Goal: Task Accomplishment & Management: Manage account settings

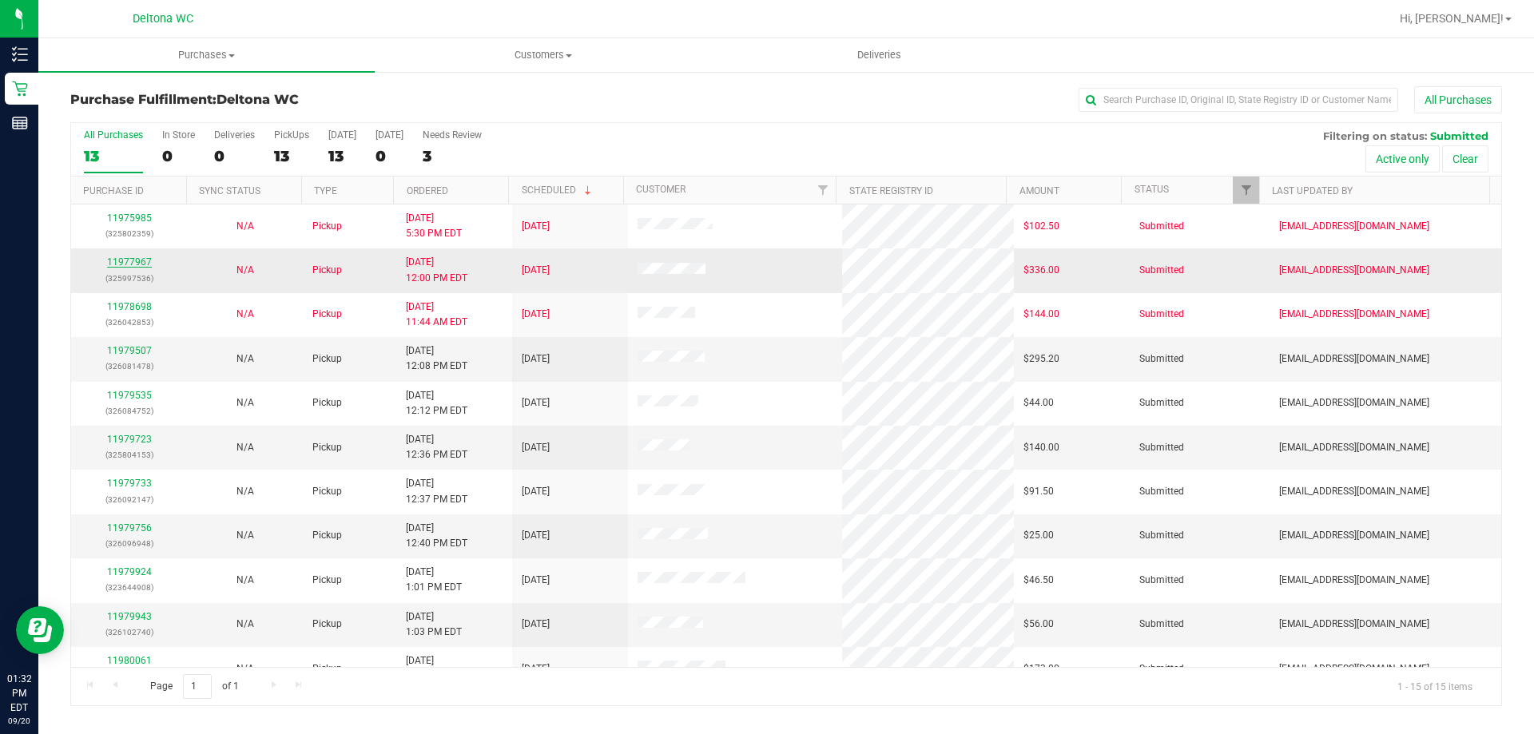
click at [131, 261] on link "11977967" at bounding box center [129, 261] width 45 height 11
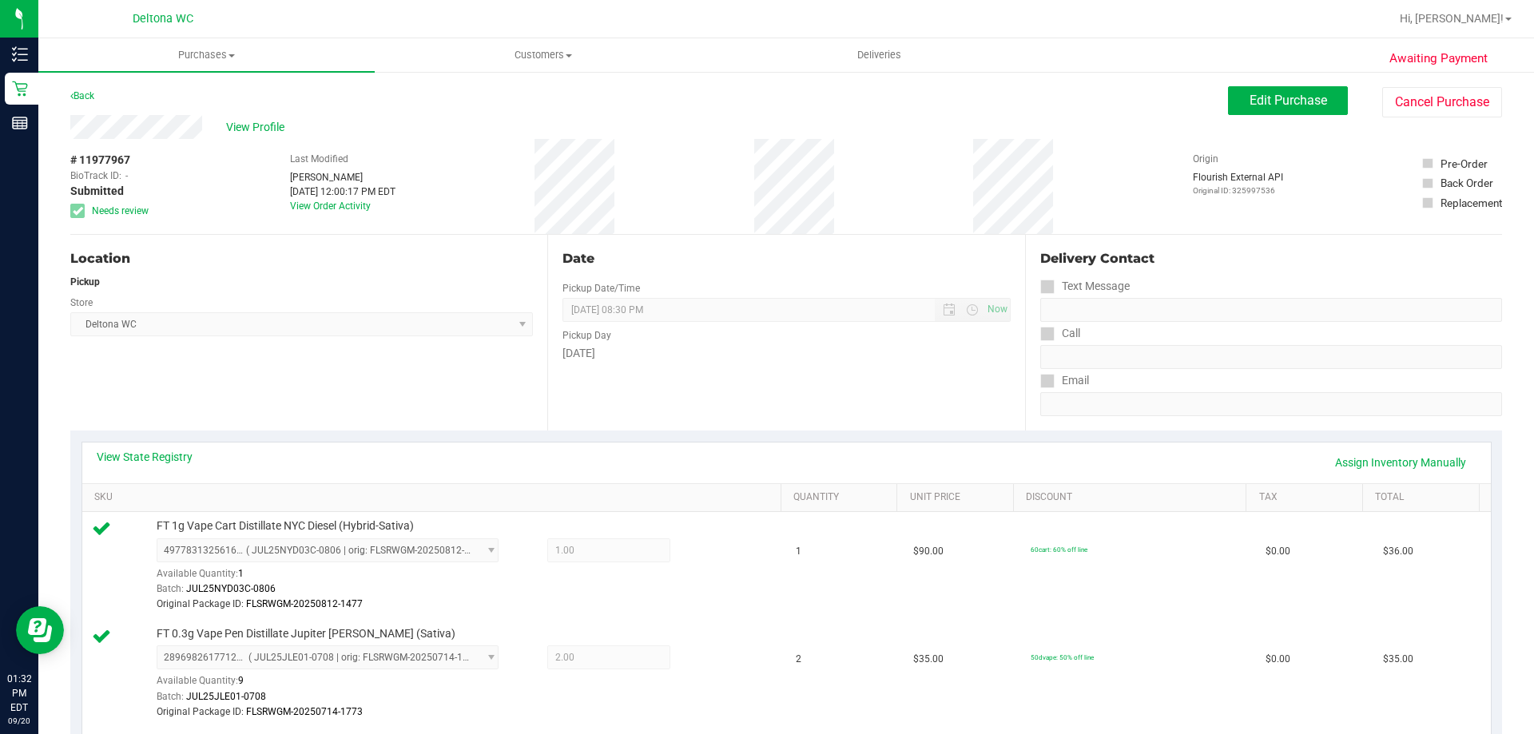
click at [495, 107] on div "Back Edit Purchase Cancel Purchase" at bounding box center [786, 100] width 1432 height 29
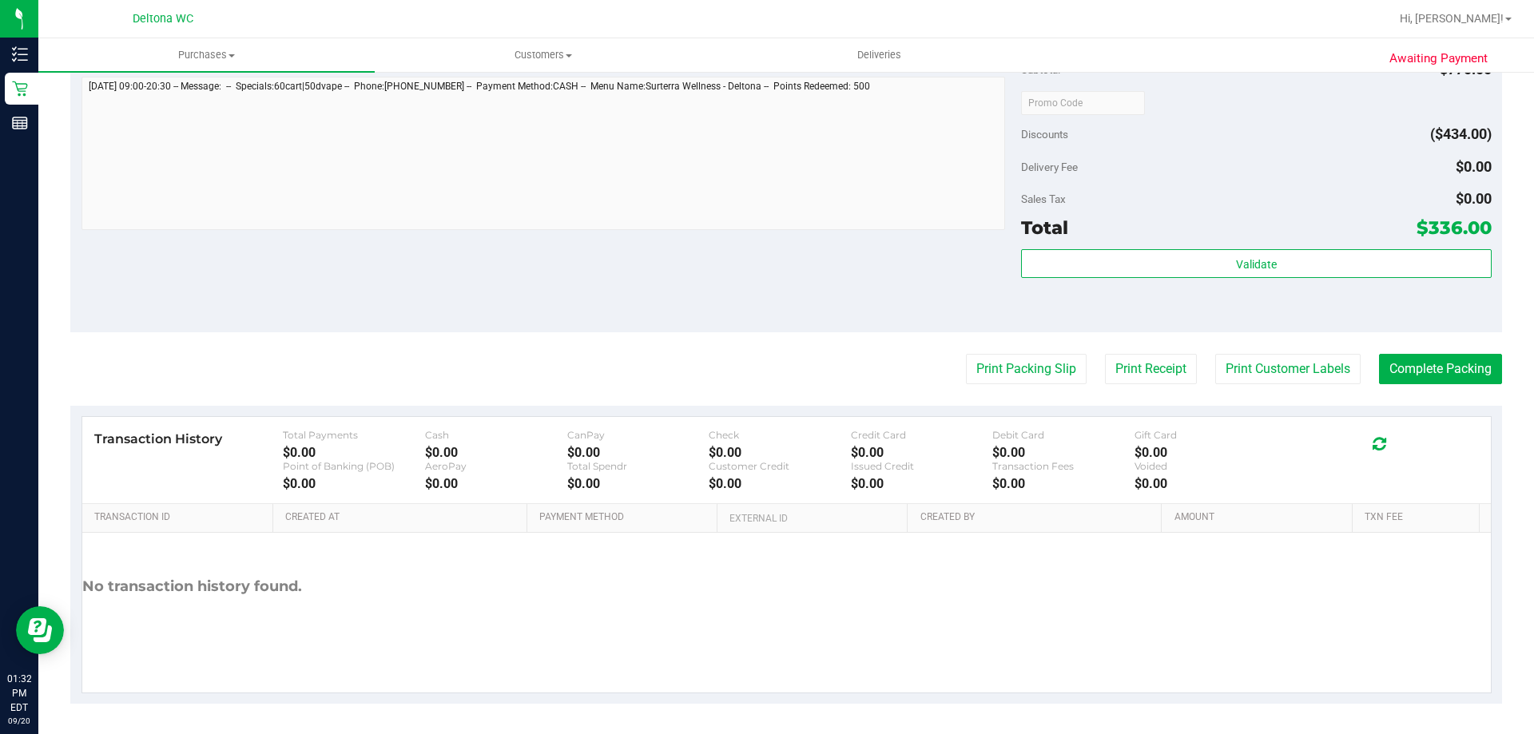
scroll to position [1130, 0]
click at [1122, 367] on button "Print Receipt" at bounding box center [1151, 367] width 92 height 30
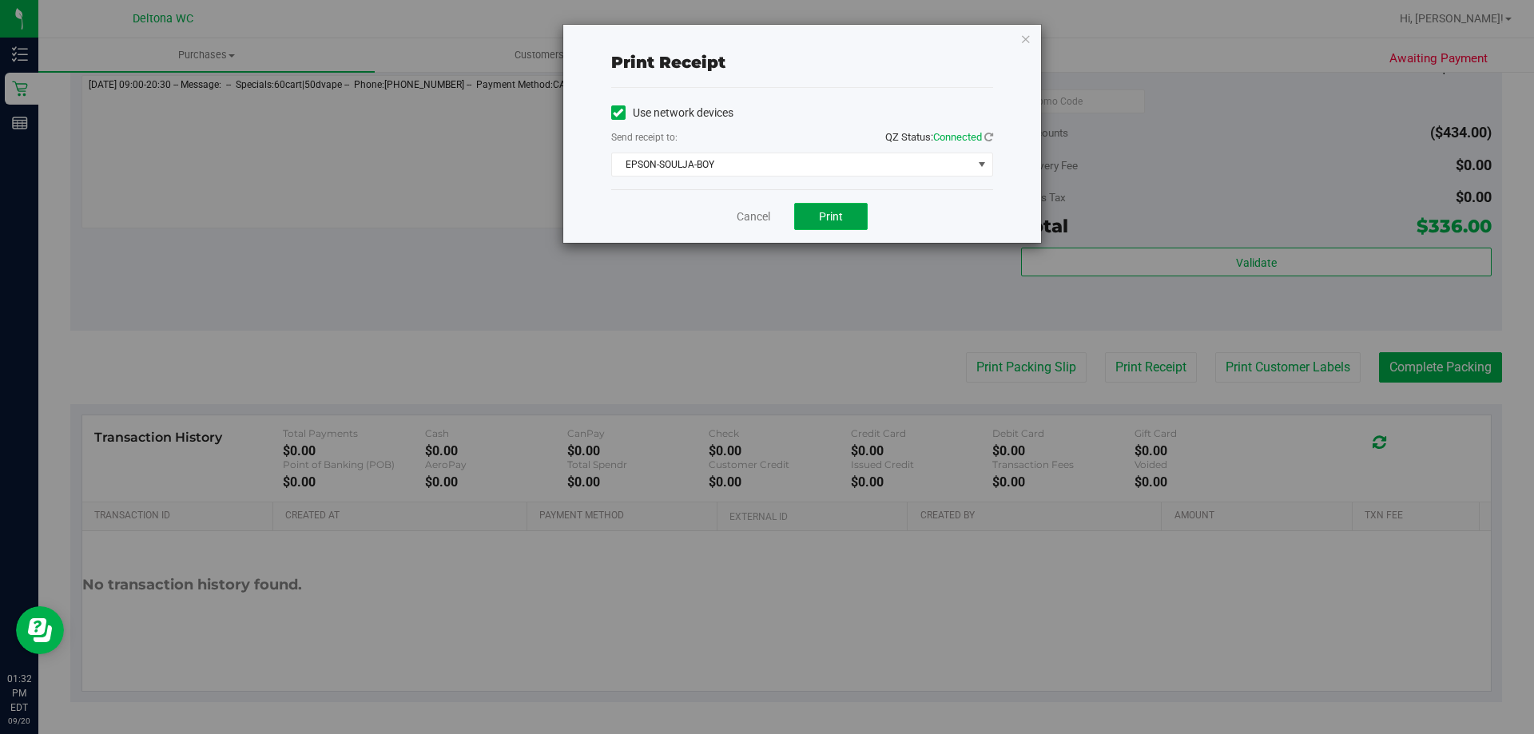
click at [808, 214] on button "Print" at bounding box center [830, 216] width 73 height 27
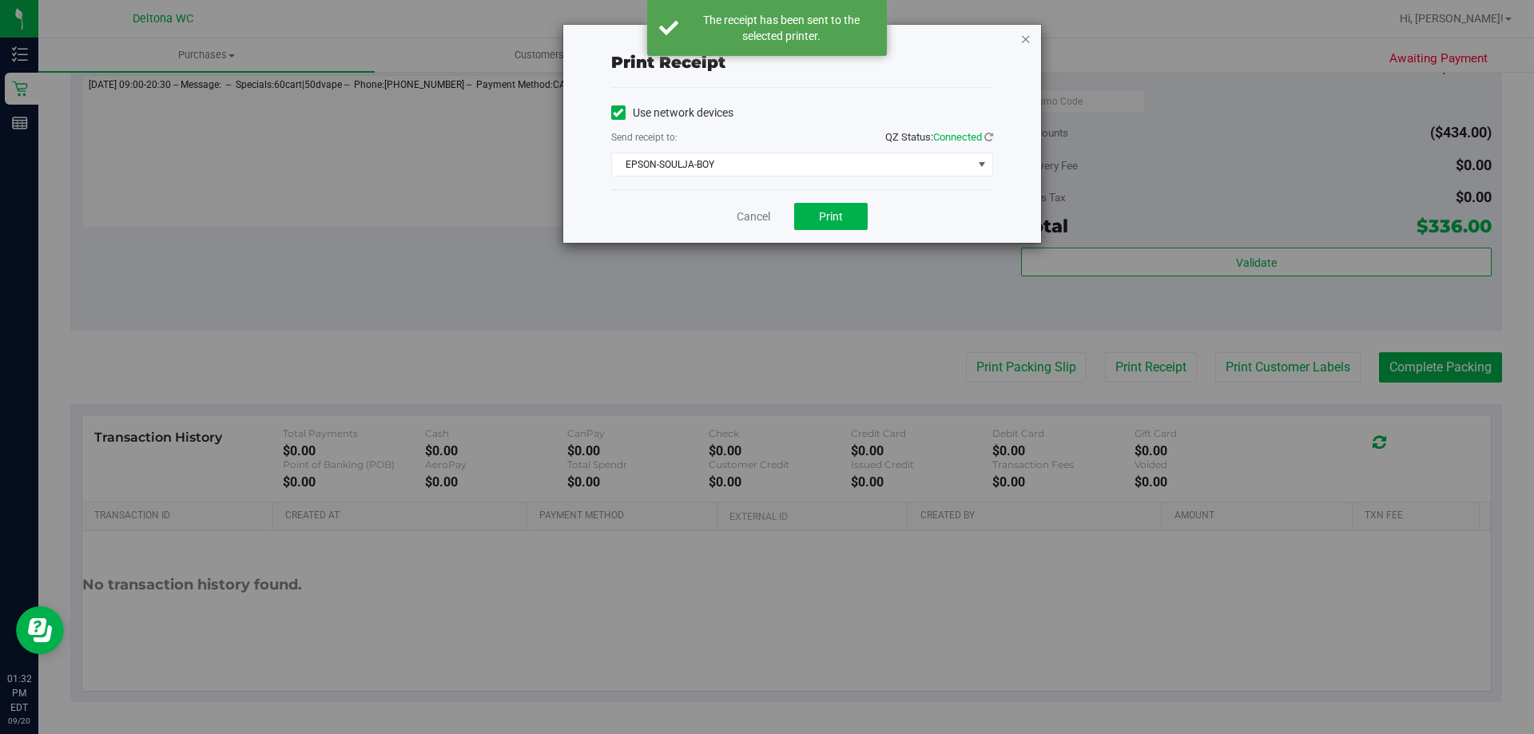
click at [1026, 41] on icon "button" at bounding box center [1025, 38] width 11 height 19
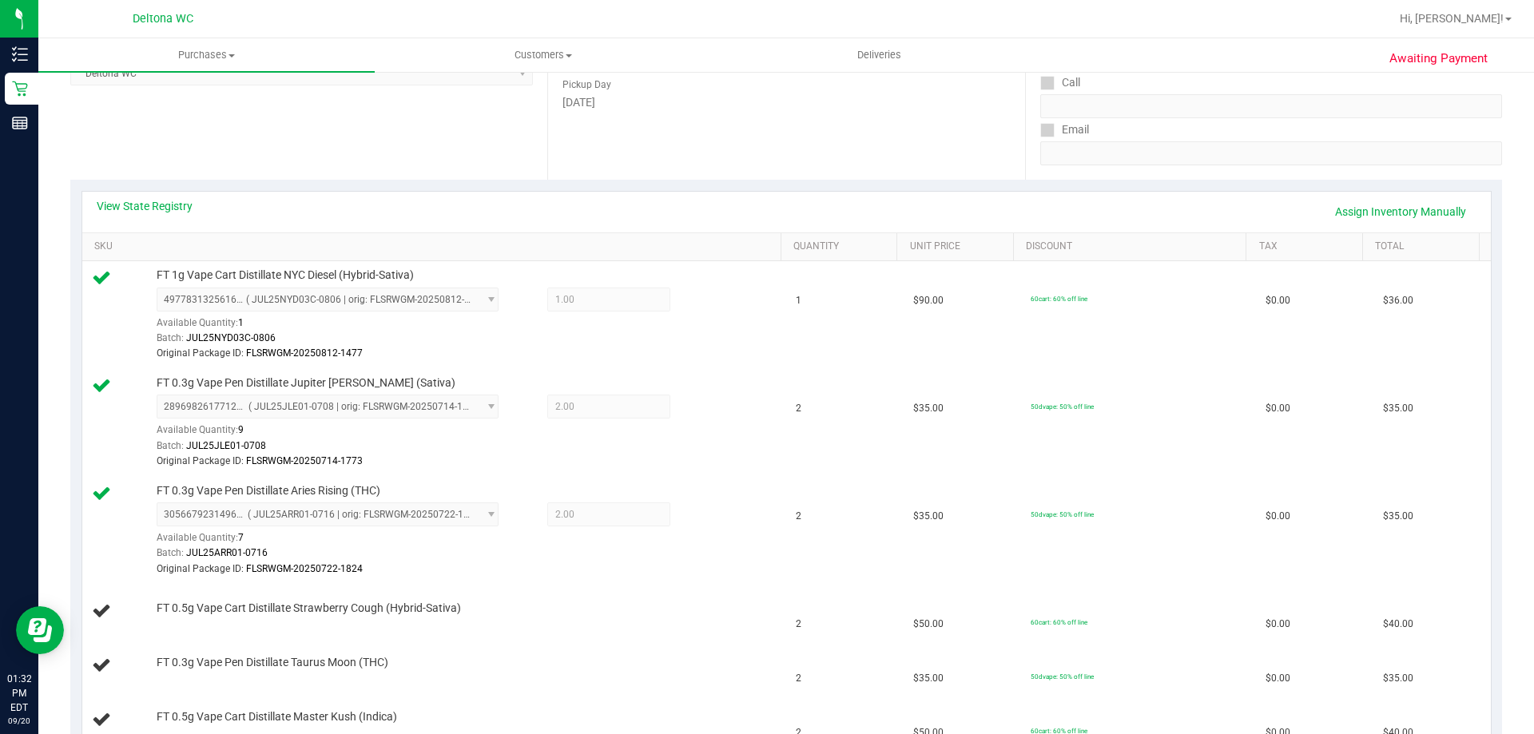
scroll to position [0, 0]
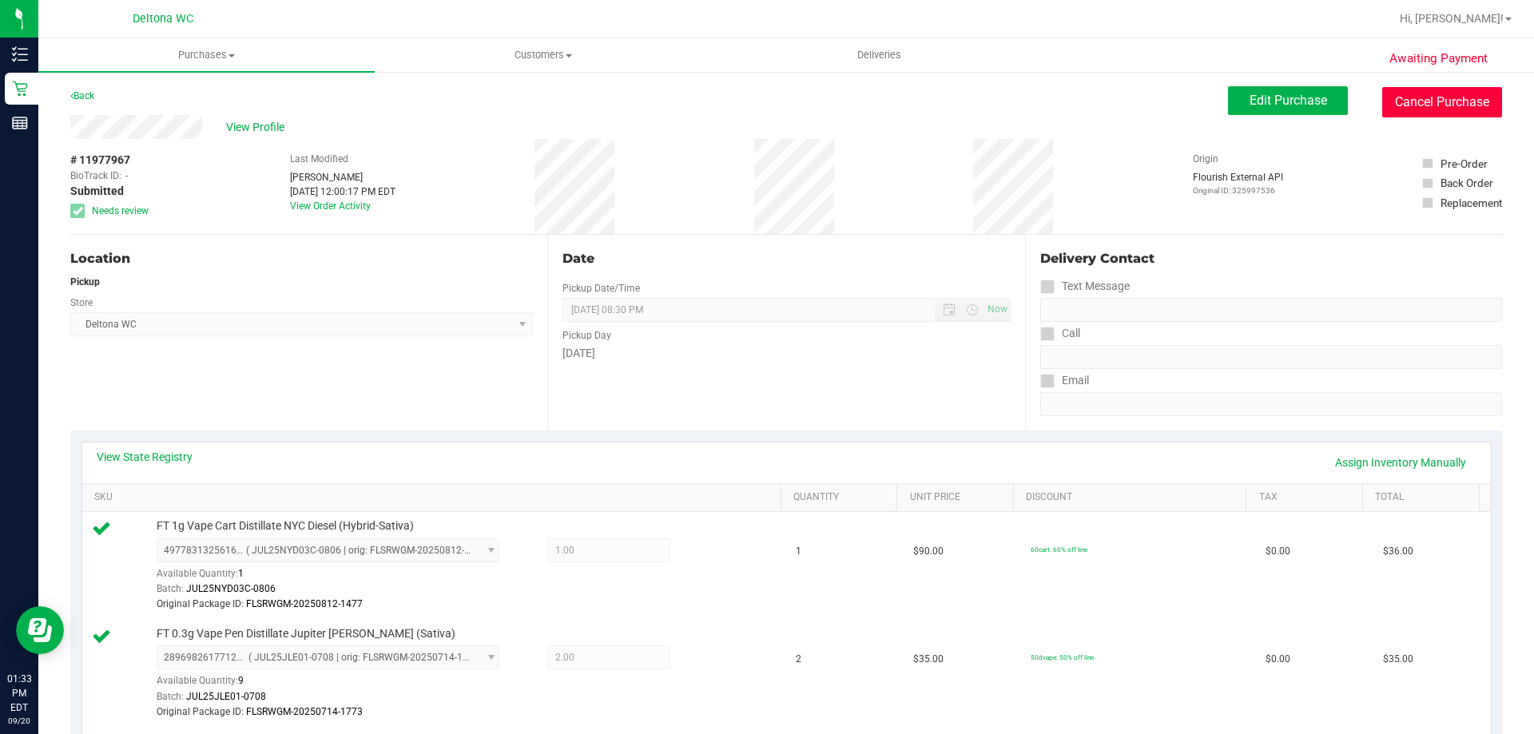
click at [1429, 105] on button "Cancel Purchase" at bounding box center [1442, 102] width 120 height 30
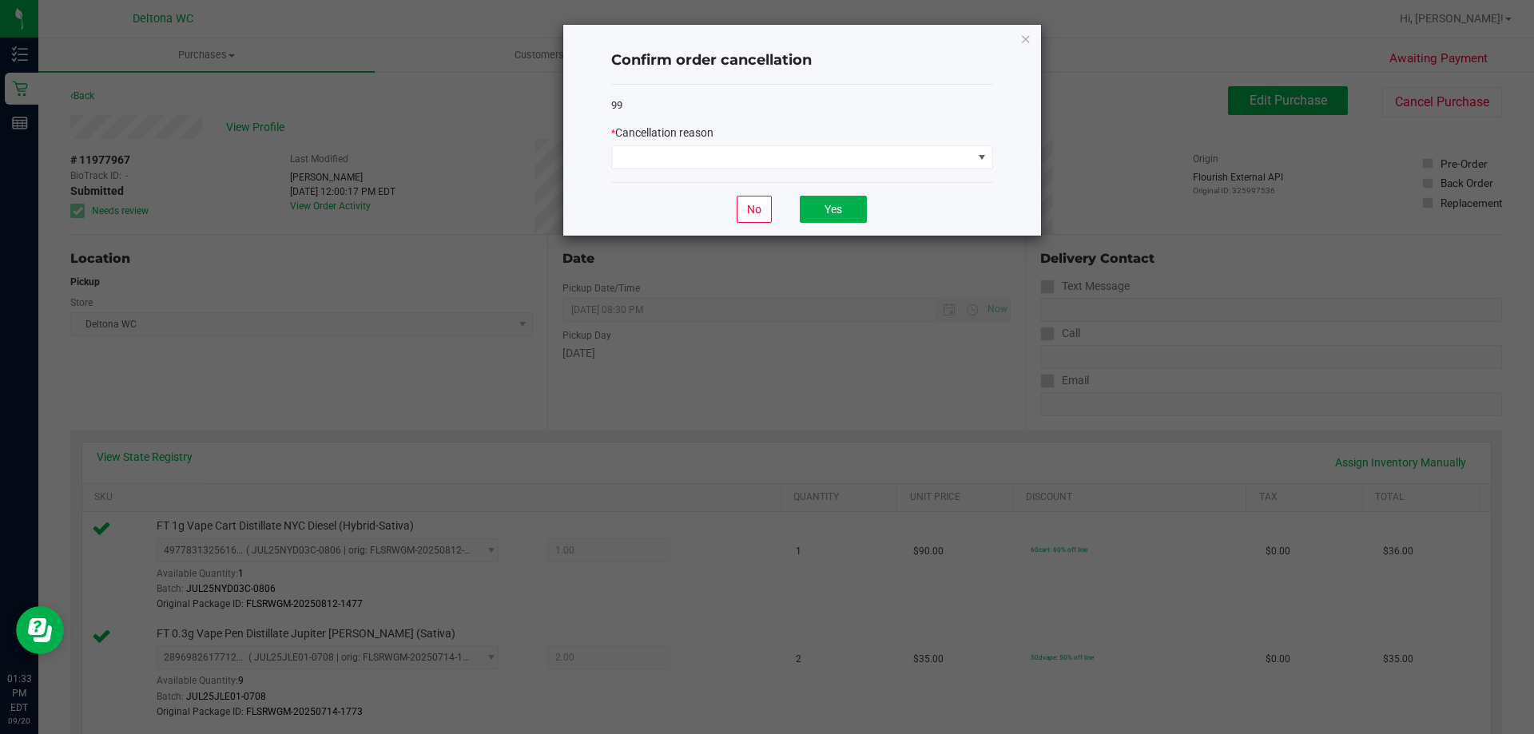
click at [1031, 35] on div "Confirm order cancellation 99 * Cancellation reason No Yes" at bounding box center [802, 130] width 478 height 211
click at [1027, 40] on icon "Close" at bounding box center [1025, 38] width 11 height 19
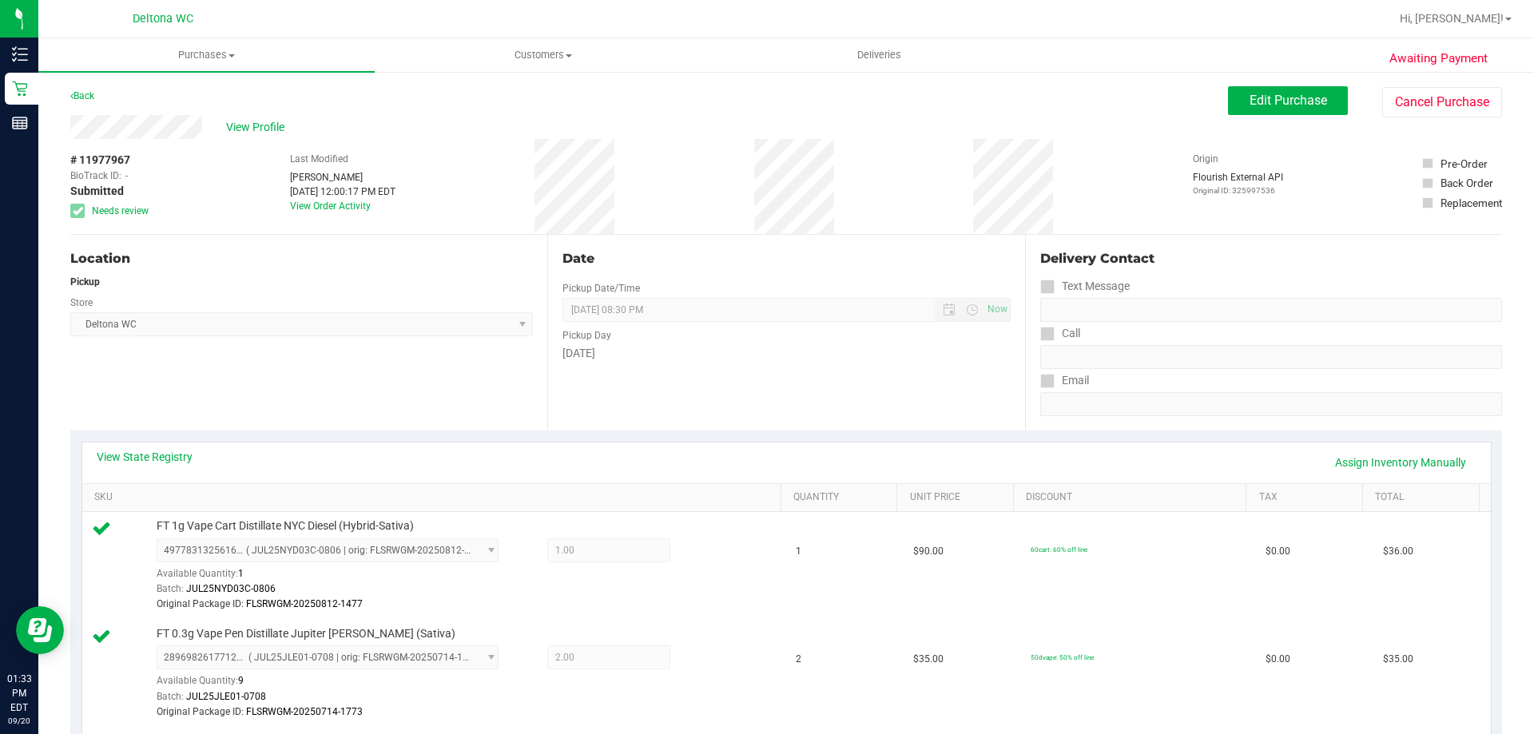
click at [1366, 99] on div "Edit Purchase Cancel Purchase" at bounding box center [1365, 101] width 274 height 31
click at [1382, 100] on button "Cancel Purchase" at bounding box center [1442, 102] width 120 height 30
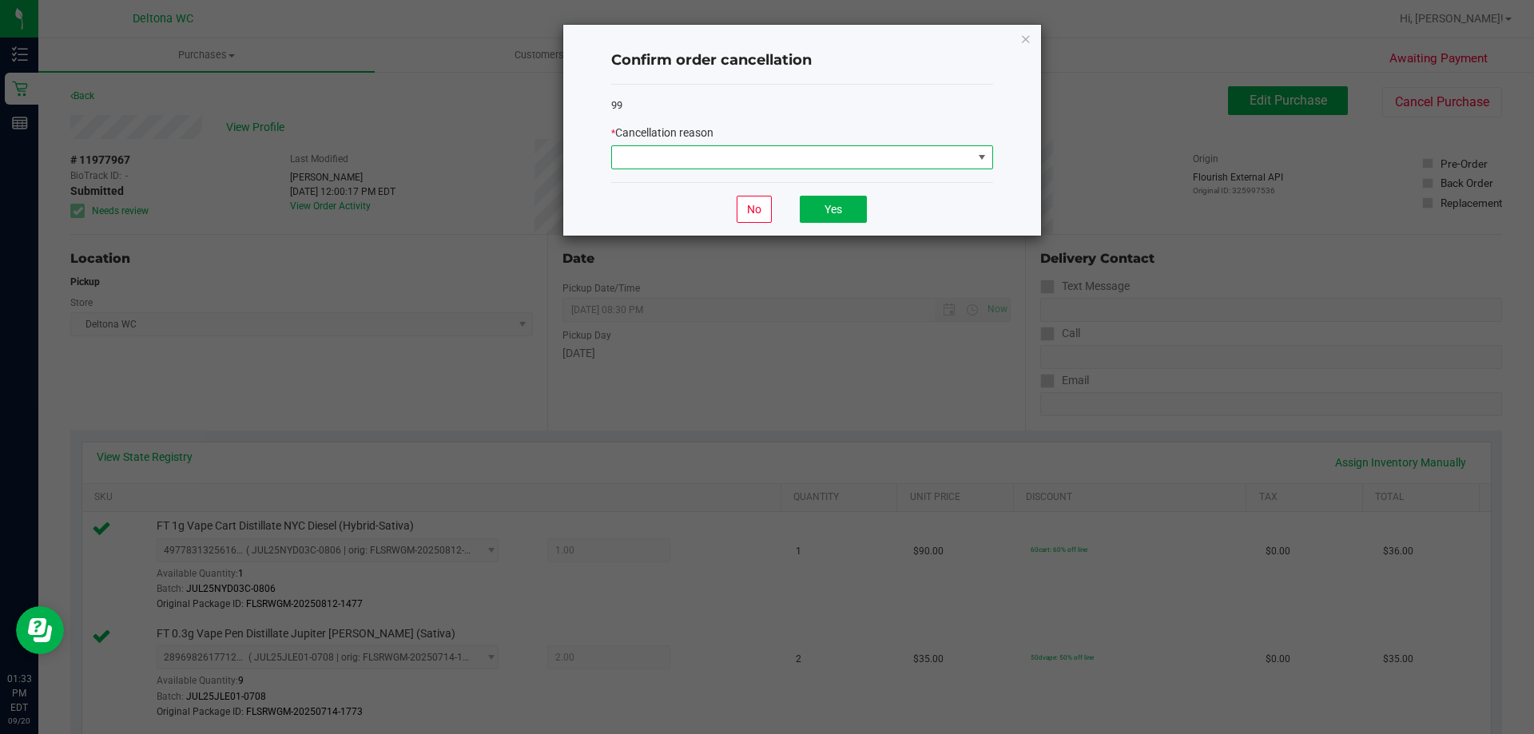
click at [793, 153] on span at bounding box center [792, 157] width 360 height 22
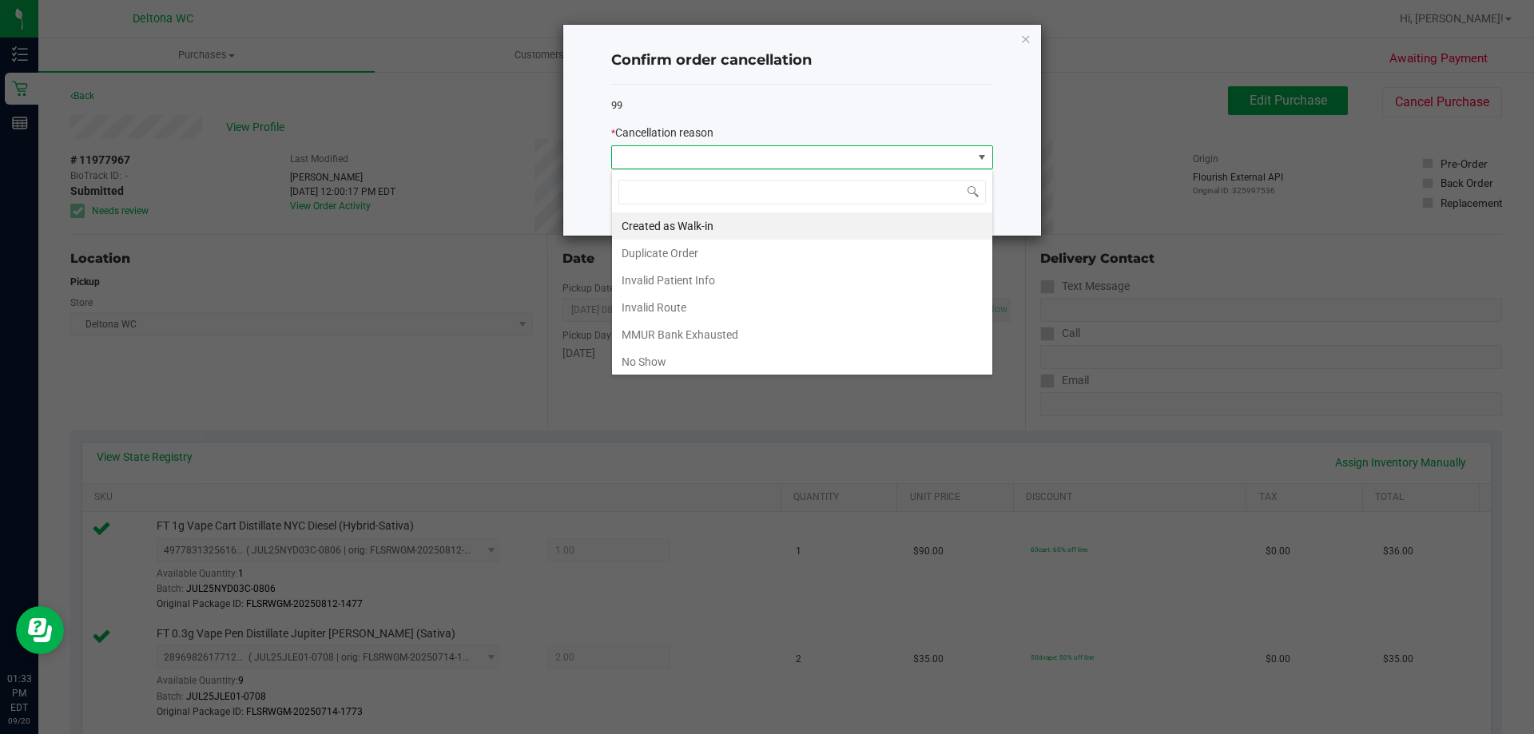
scroll to position [24, 382]
click at [688, 227] on li "Created as Walk-in" at bounding box center [802, 225] width 380 height 27
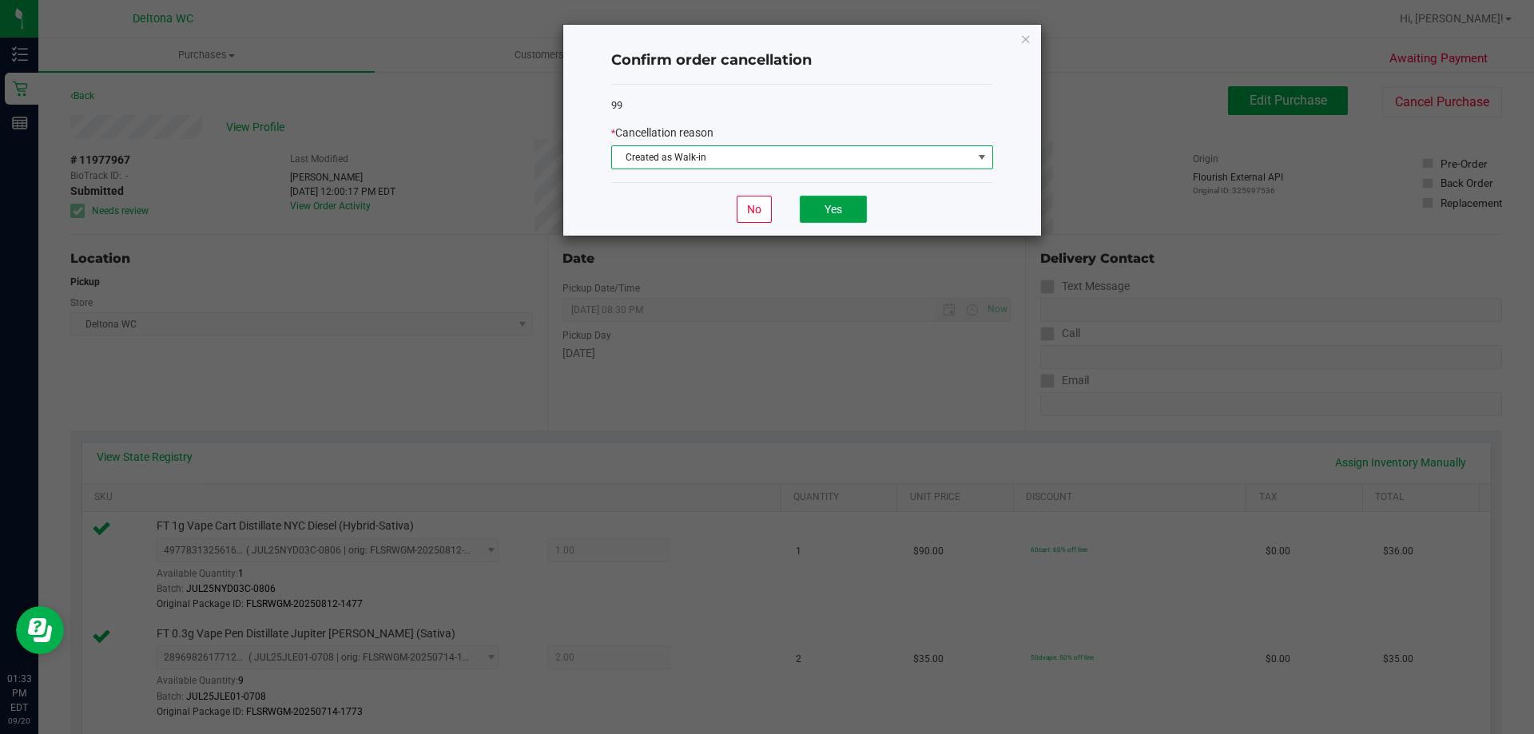
click at [819, 201] on button "Yes" at bounding box center [833, 209] width 67 height 27
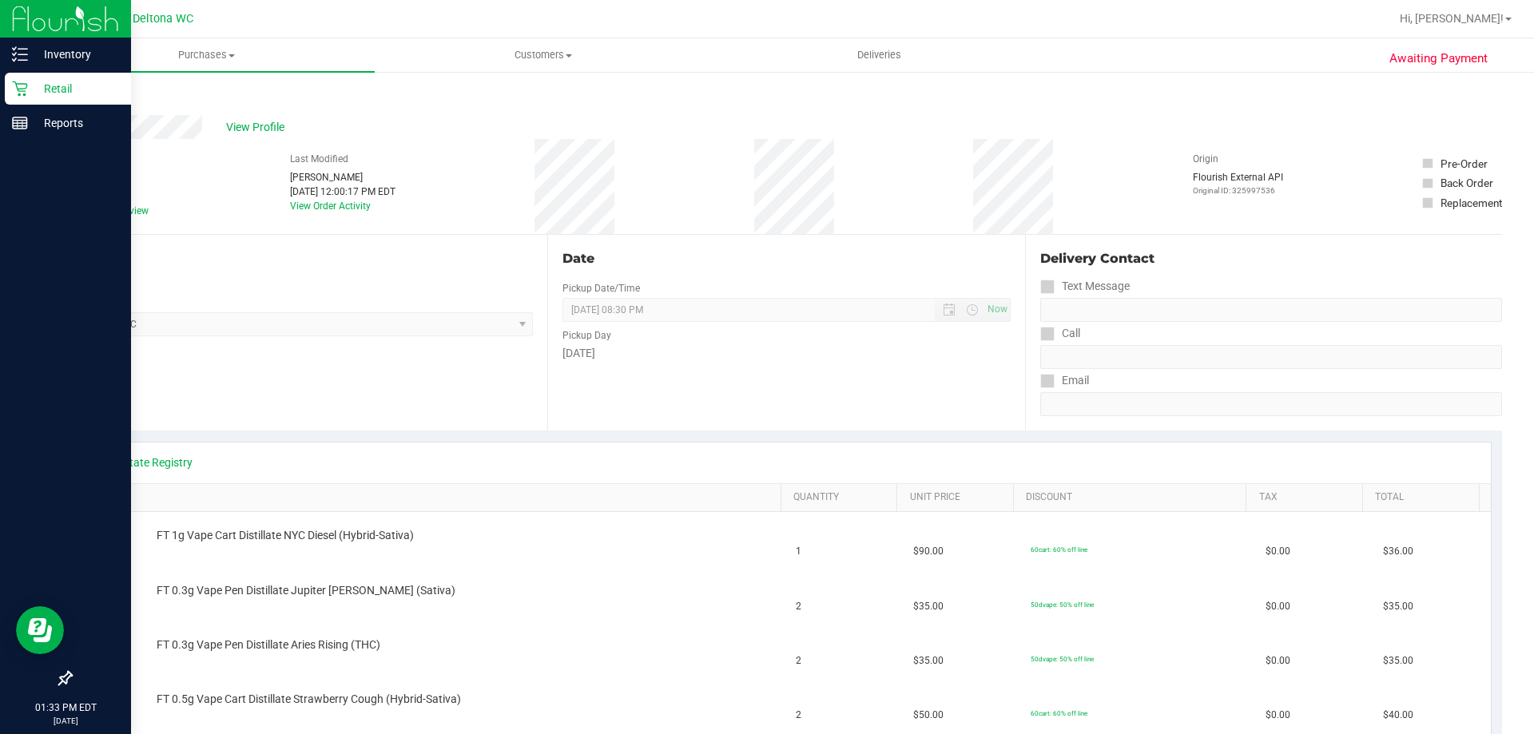
click at [101, 89] on p "Retail" at bounding box center [76, 88] width 96 height 19
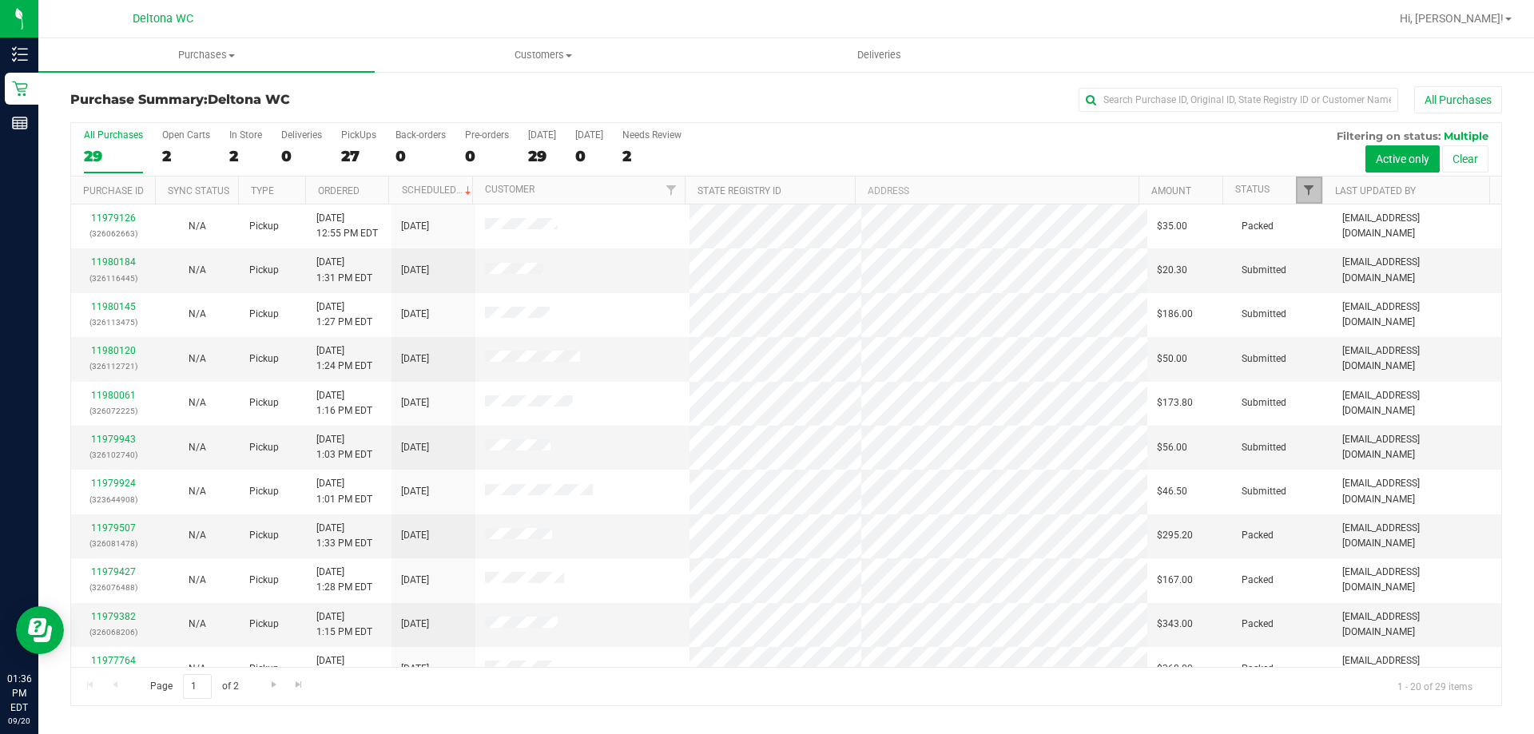
click at [1313, 190] on span "Filter" at bounding box center [1308, 190] width 13 height 13
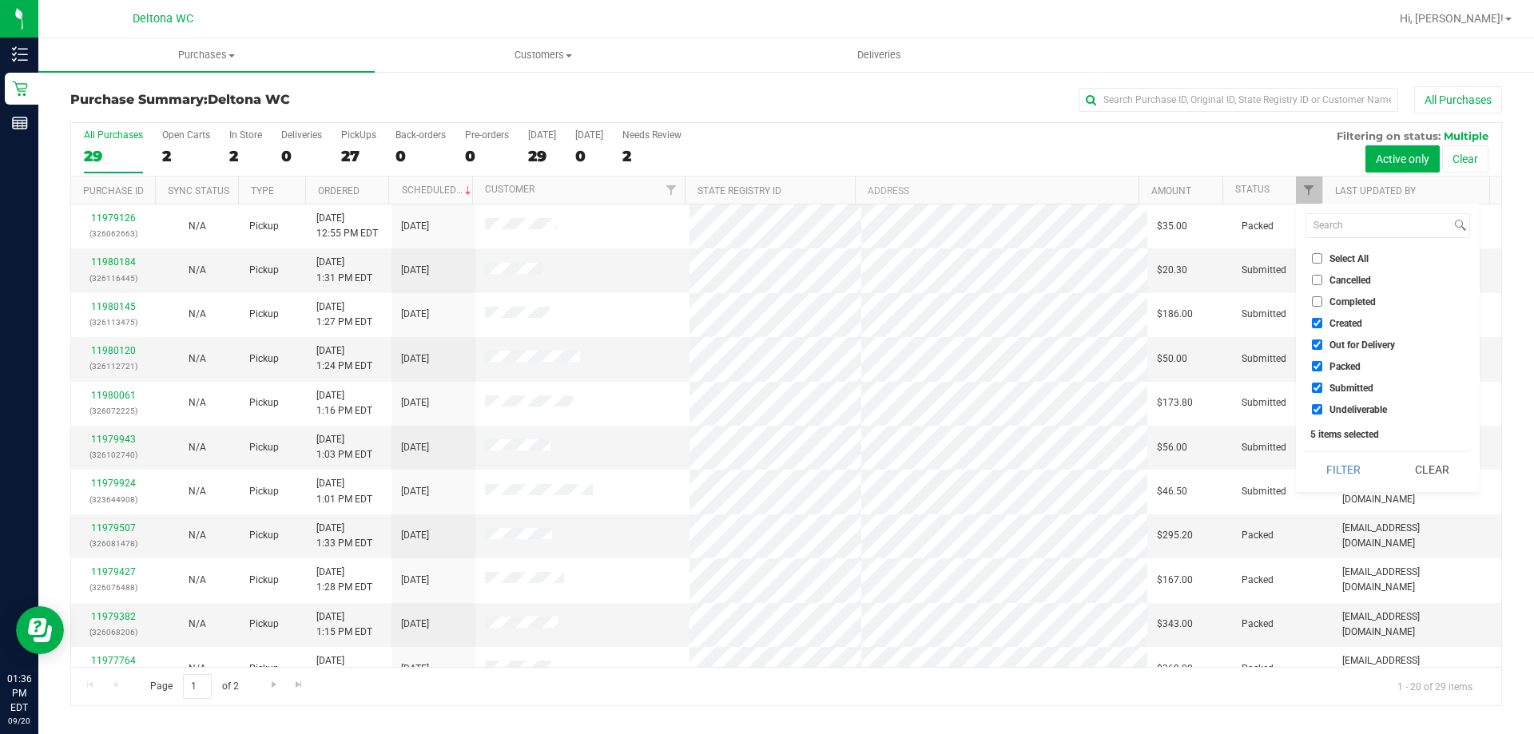
click at [1340, 324] on span "Created" at bounding box center [1345, 324] width 33 height 10
click at [1322, 324] on input "Created" at bounding box center [1317, 323] width 10 height 10
checkbox input "false"
click at [1346, 347] on span "Out for Delivery" at bounding box center [1362, 345] width 66 height 10
click at [1322, 347] on input "Out for Delivery" at bounding box center [1317, 345] width 10 height 10
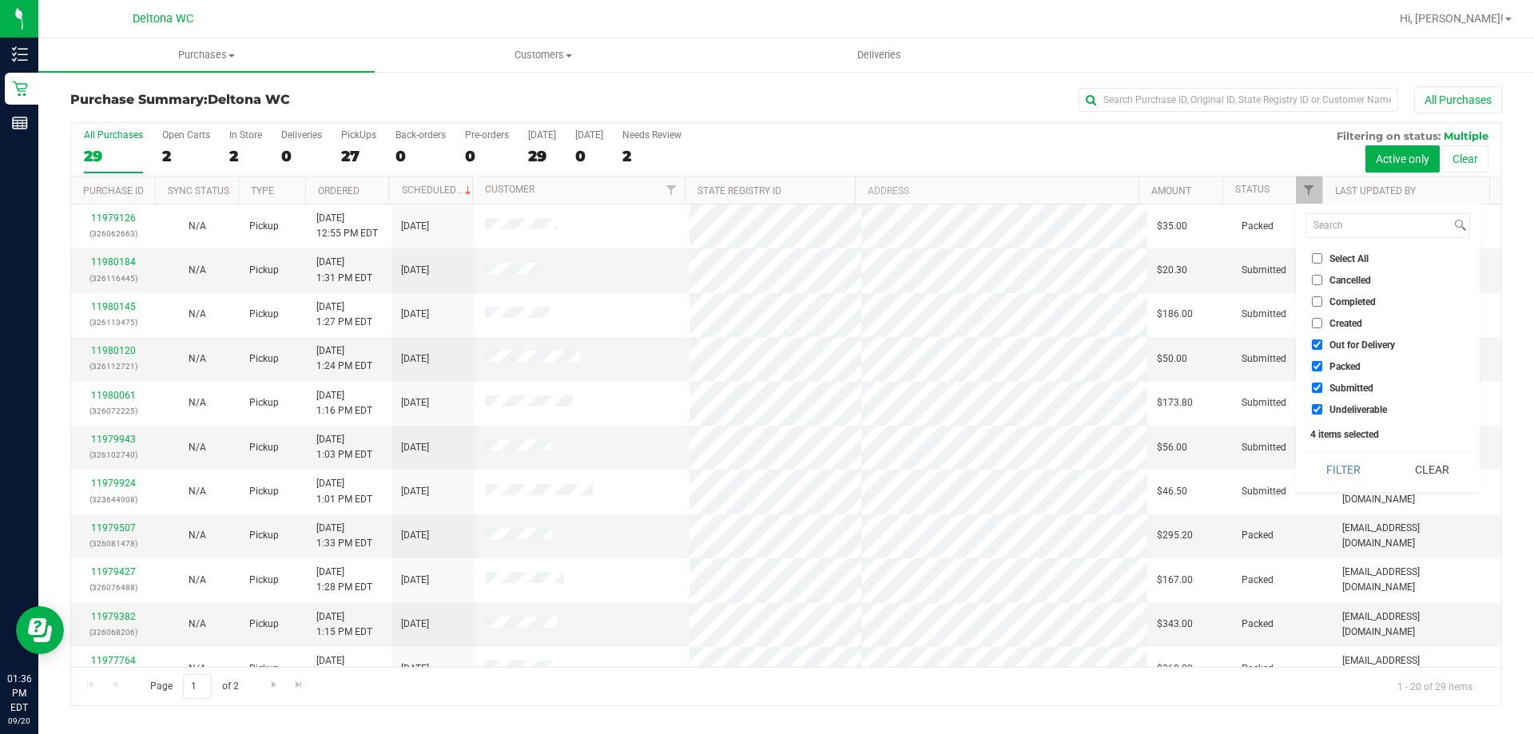
checkbox input "false"
click at [1345, 366] on span "Packed" at bounding box center [1344, 367] width 31 height 10
click at [1322, 366] on input "Packed" at bounding box center [1317, 366] width 10 height 10
checkbox input "false"
click at [1343, 405] on span "Undeliverable" at bounding box center [1358, 410] width 58 height 10
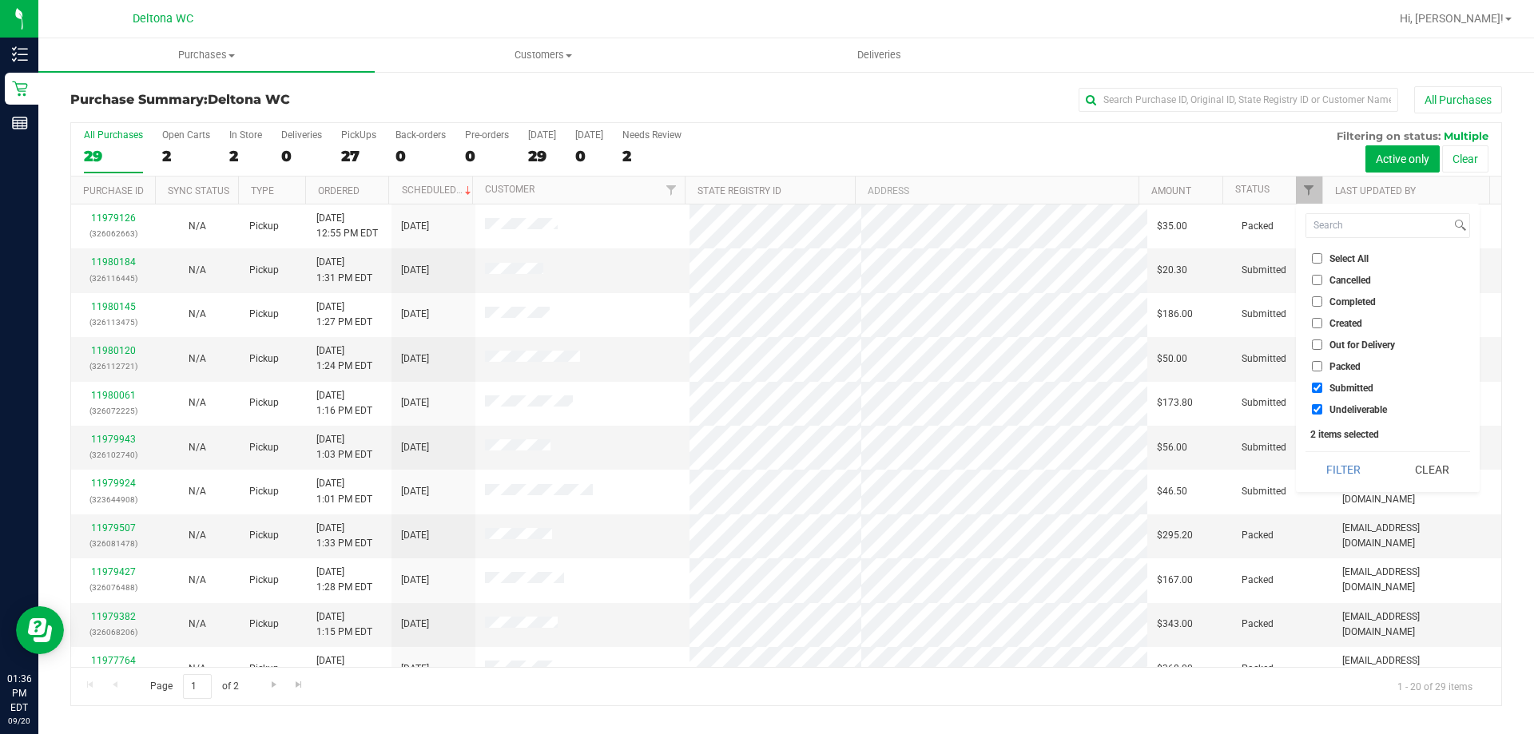
click at [1322, 405] on input "Undeliverable" at bounding box center [1317, 409] width 10 height 10
checkbox input "false"
click at [1337, 455] on button "Filter" at bounding box center [1343, 469] width 77 height 35
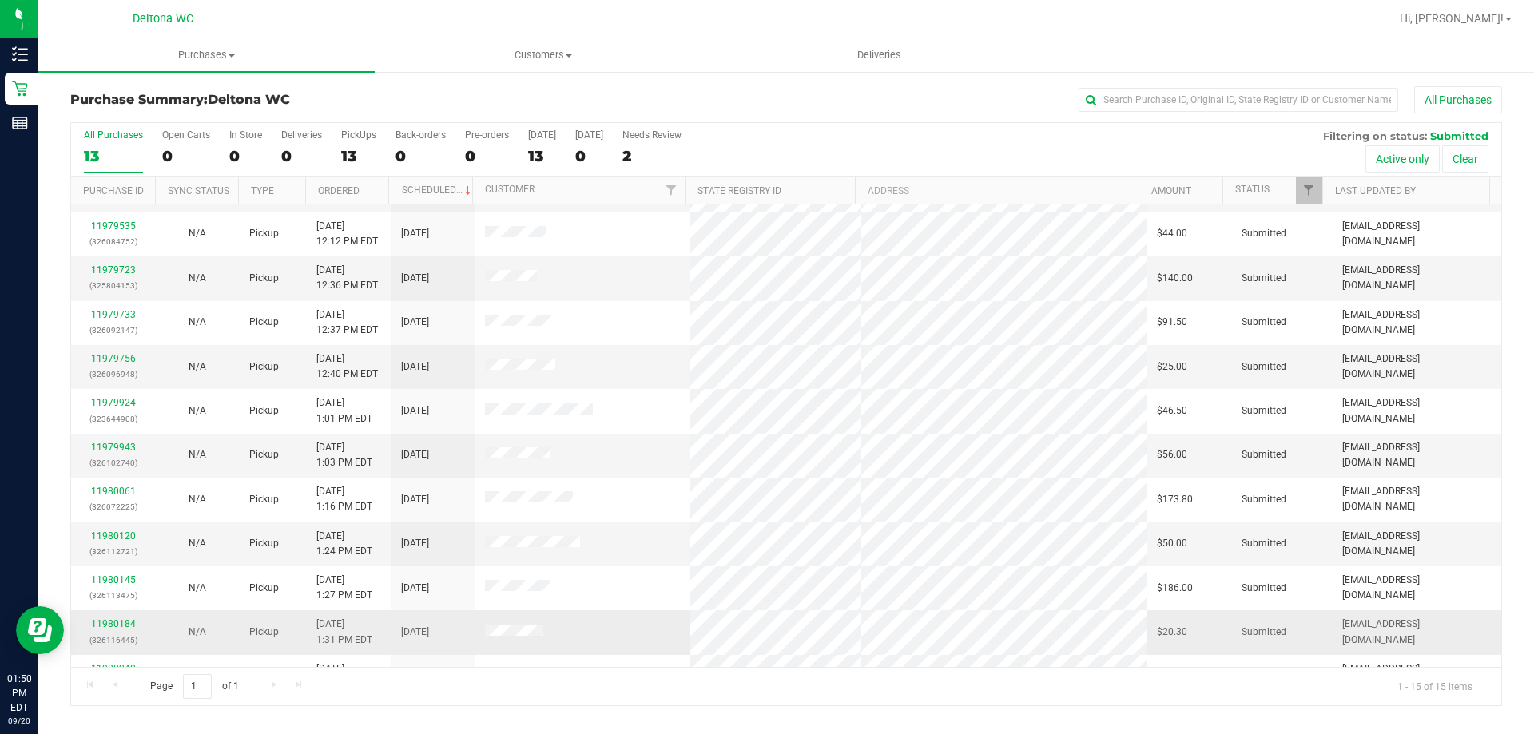
scroll to position [160, 0]
